Goal: Task Accomplishment & Management: Manage account settings

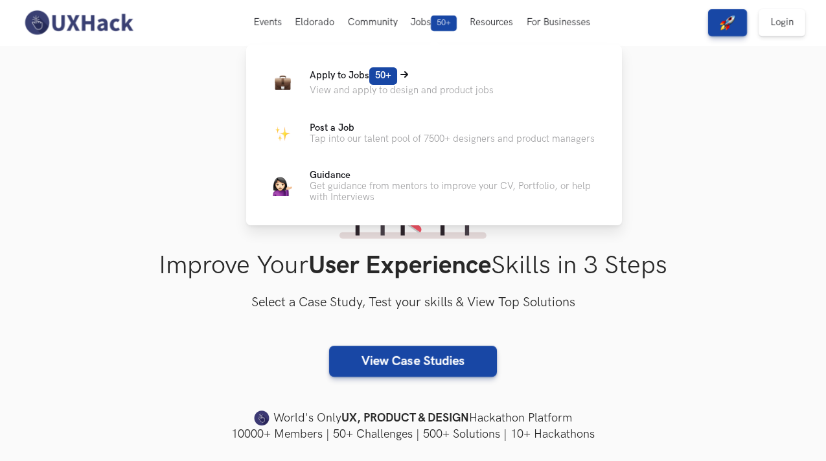
click at [369, 85] on p "View and apply to design and product jobs" at bounding box center [402, 90] width 184 height 11
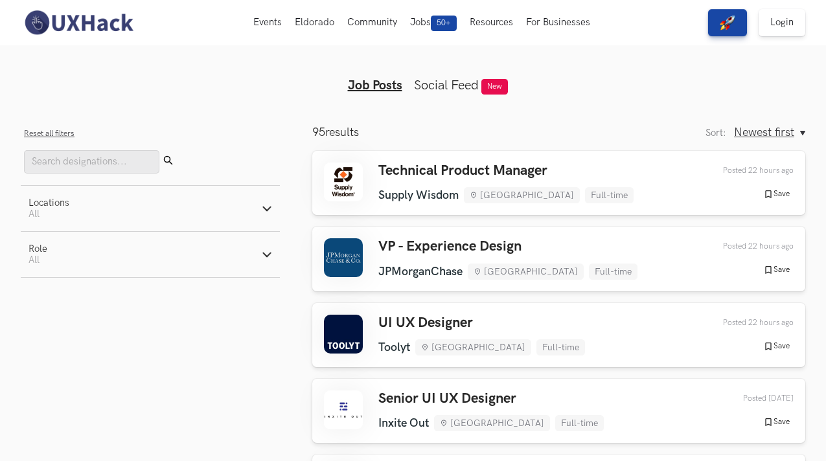
click at [61, 135] on button "Reset all filters" at bounding box center [49, 134] width 51 height 10
click at [84, 164] on input "Search" at bounding box center [91, 161] width 135 height 23
click at [65, 130] on button "Reset all filters" at bounding box center [49, 134] width 51 height 10
click at [152, 126] on div "Reset all filters Submit" at bounding box center [150, 150] width 253 height 48
click at [58, 130] on button "Reset all filters" at bounding box center [49, 134] width 51 height 10
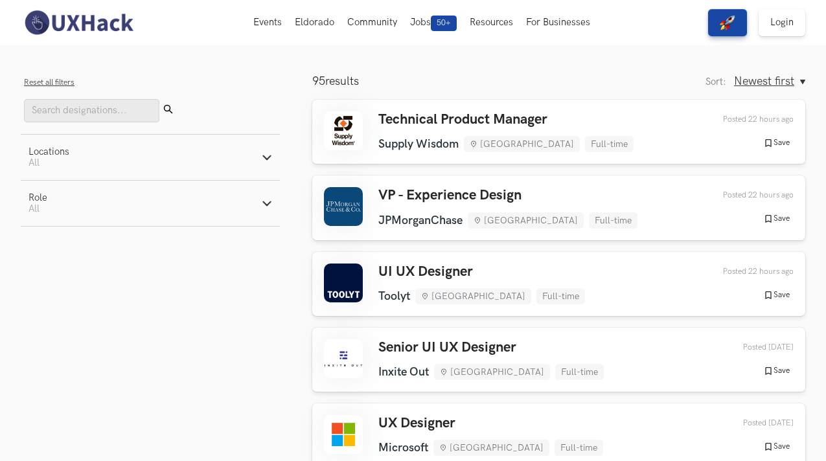
scroll to position [58, 0]
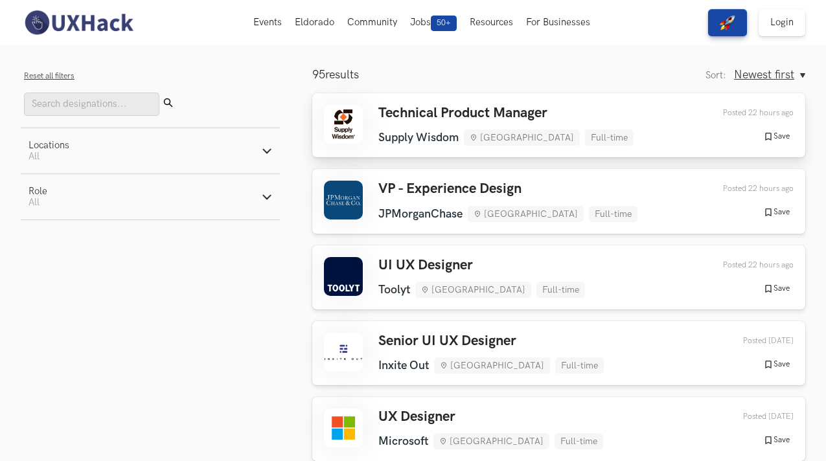
click at [782, 136] on button "Save" at bounding box center [776, 137] width 34 height 12
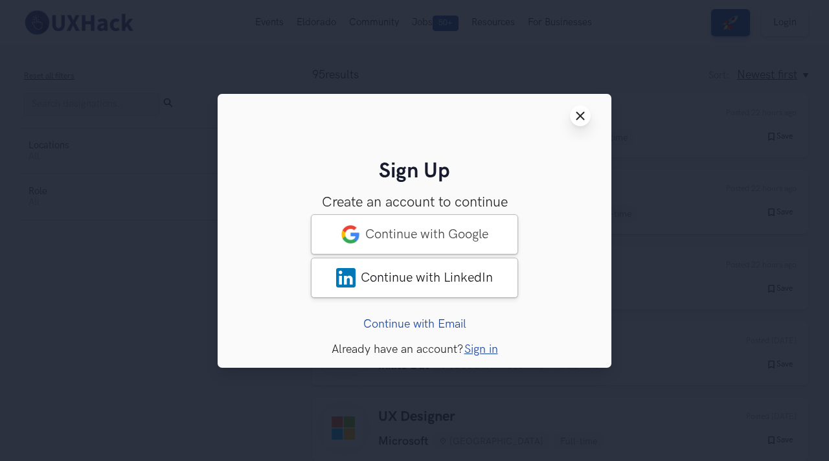
click at [578, 111] on icon "Close modal window" at bounding box center [580, 116] width 10 height 10
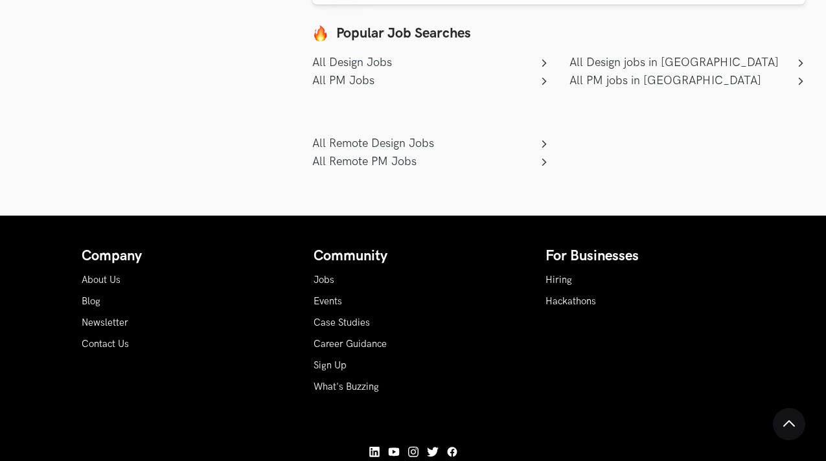
scroll to position [7398, 0]
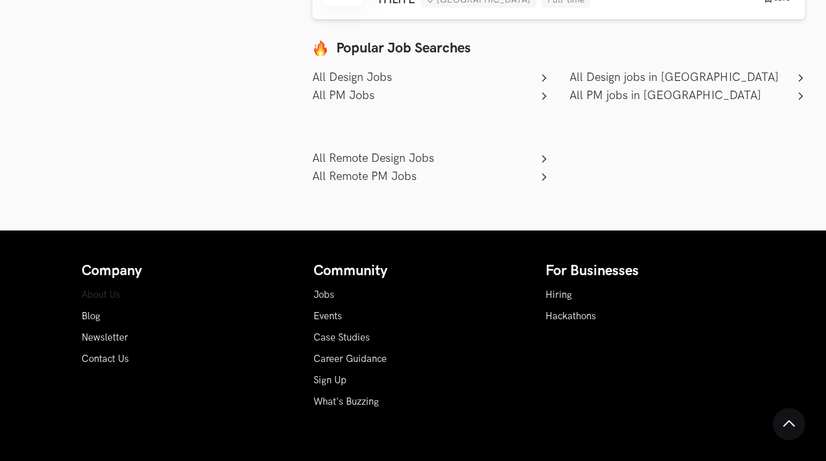
click at [93, 290] on link "About Us" at bounding box center [101, 295] width 39 height 11
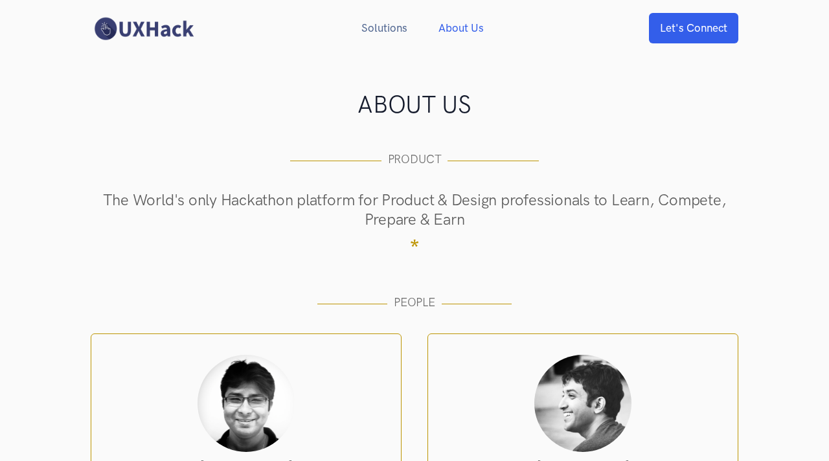
click at [166, 37] on img at bounding box center [144, 28] width 106 height 25
